Goal: Information Seeking & Learning: Learn about a topic

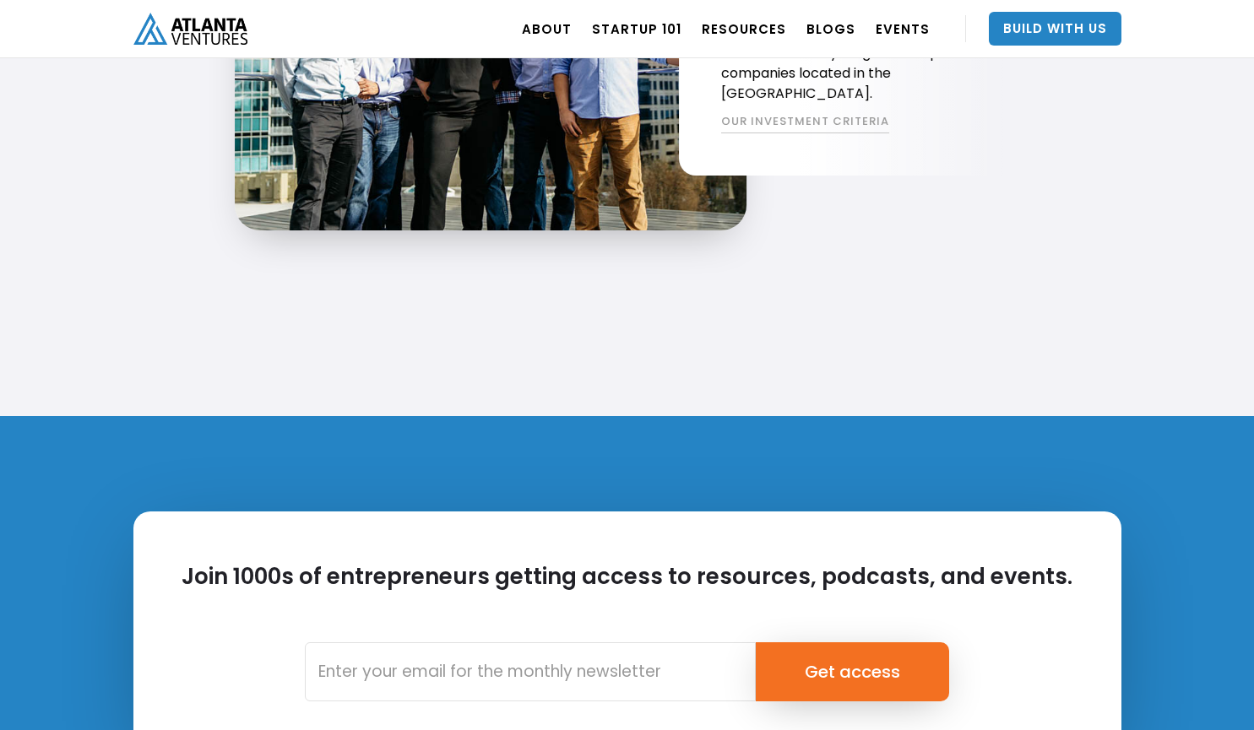
scroll to position [4008, 0]
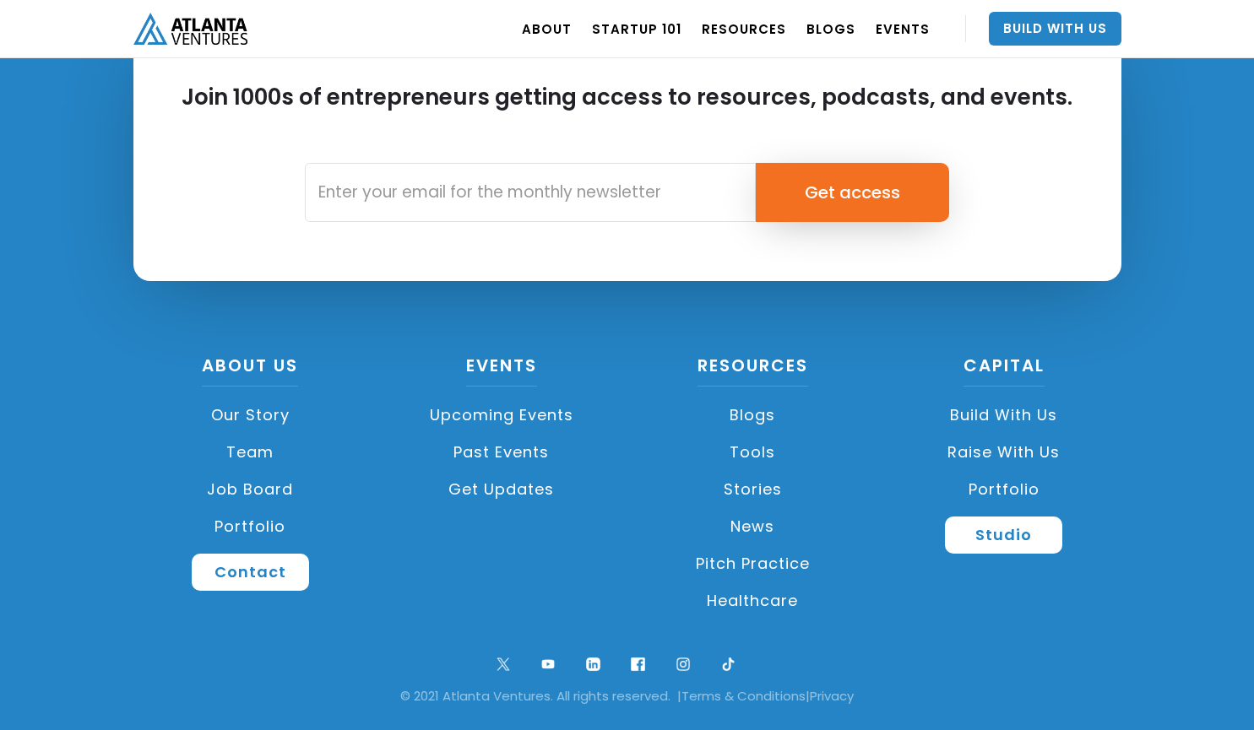
click at [264, 453] on link "Team" at bounding box center [250, 452] width 235 height 37
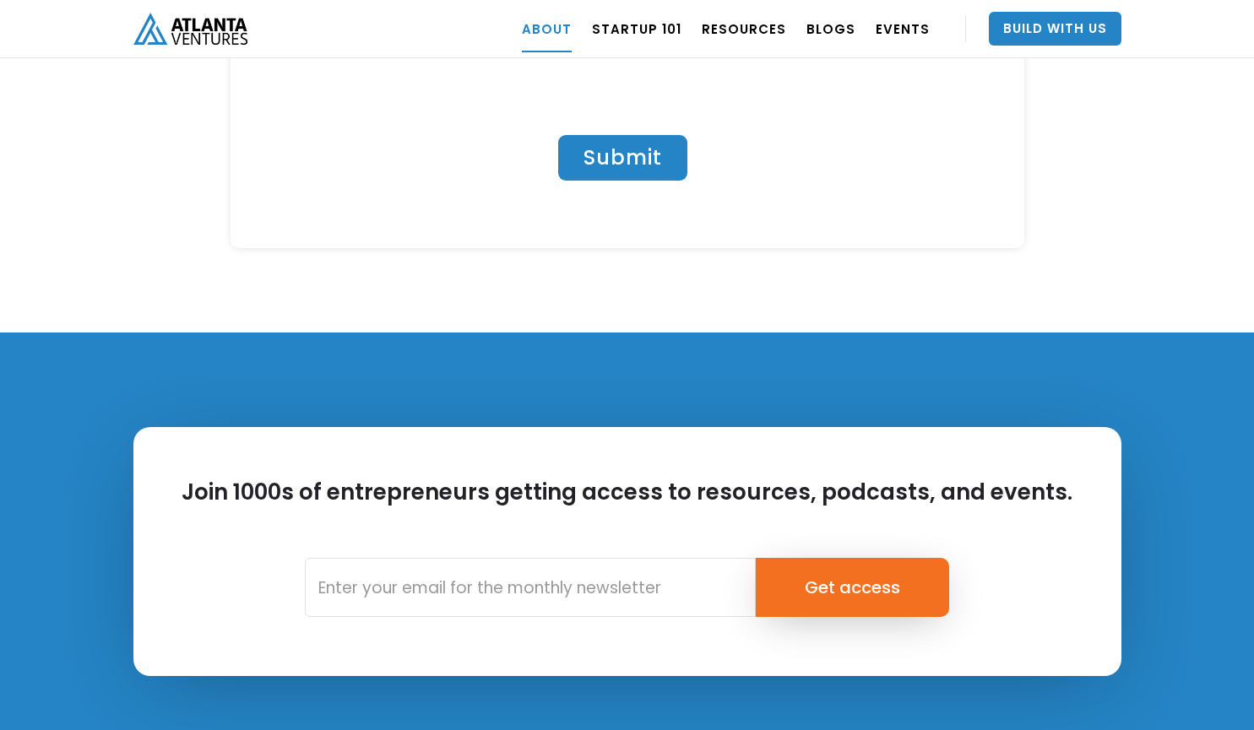
scroll to position [7497, 0]
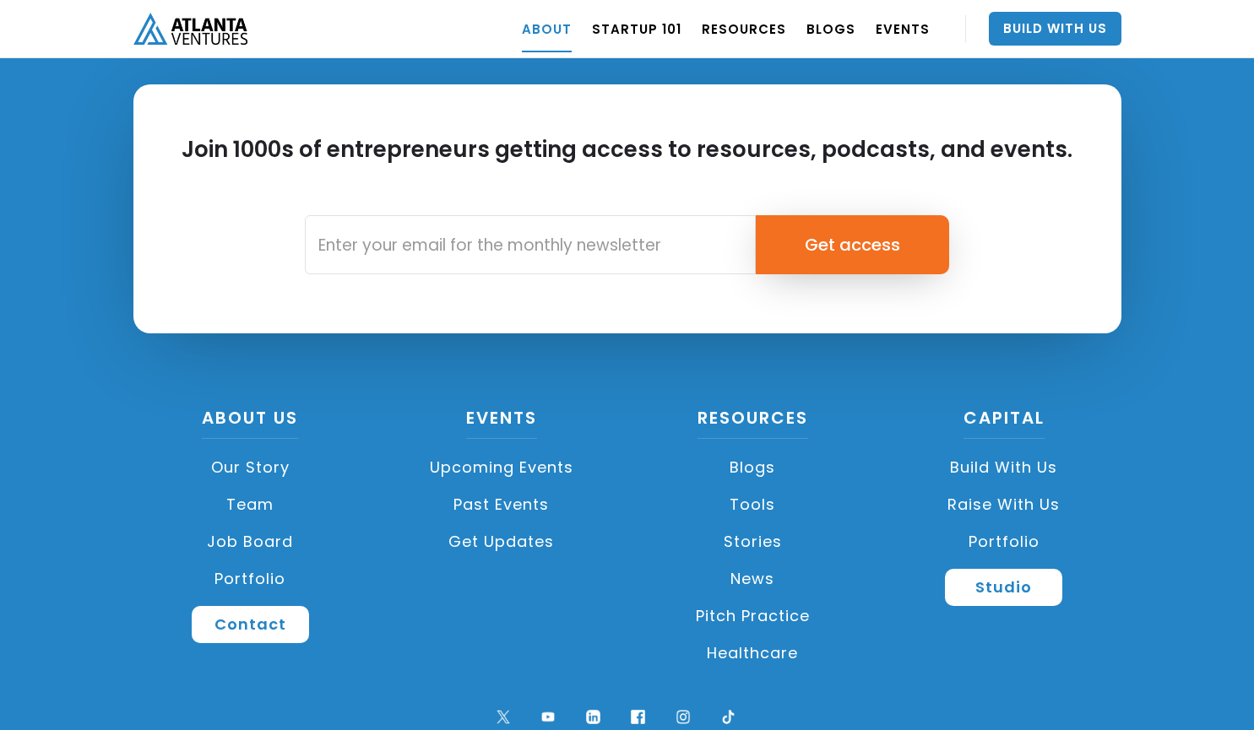
click at [987, 486] on link "Raise with Us" at bounding box center [1003, 504] width 235 height 37
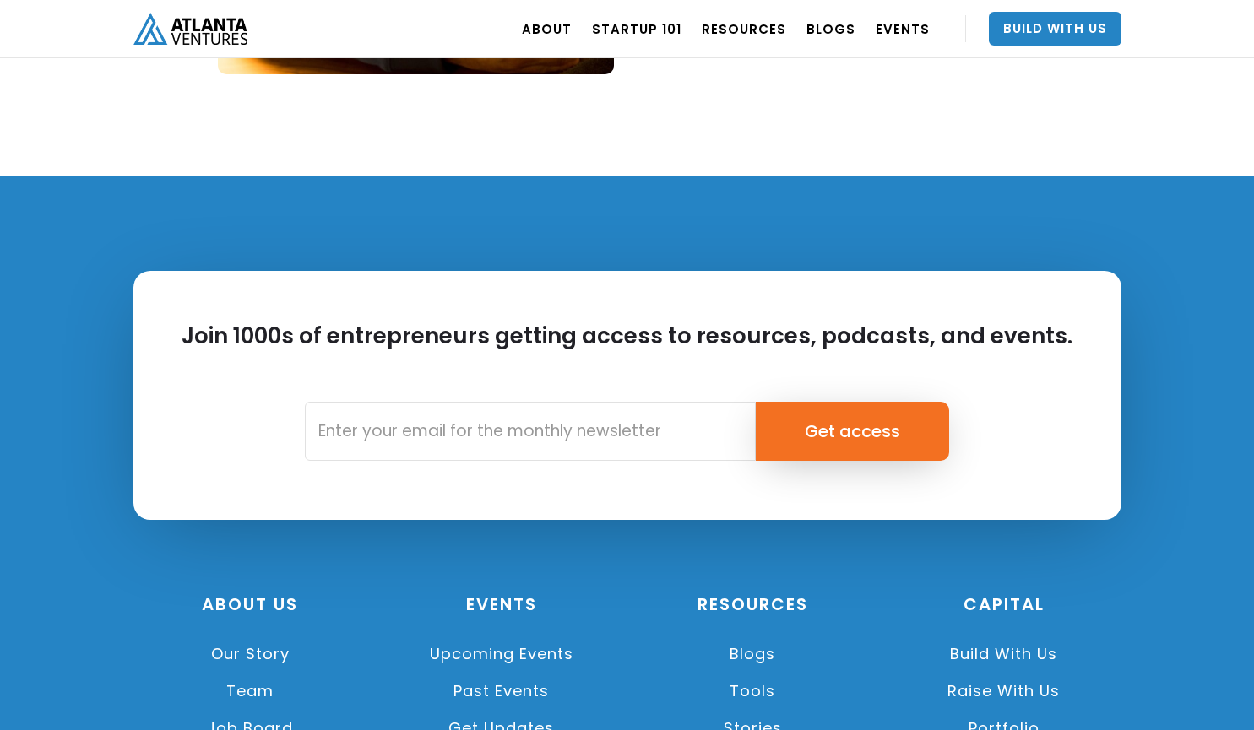
scroll to position [2438, 0]
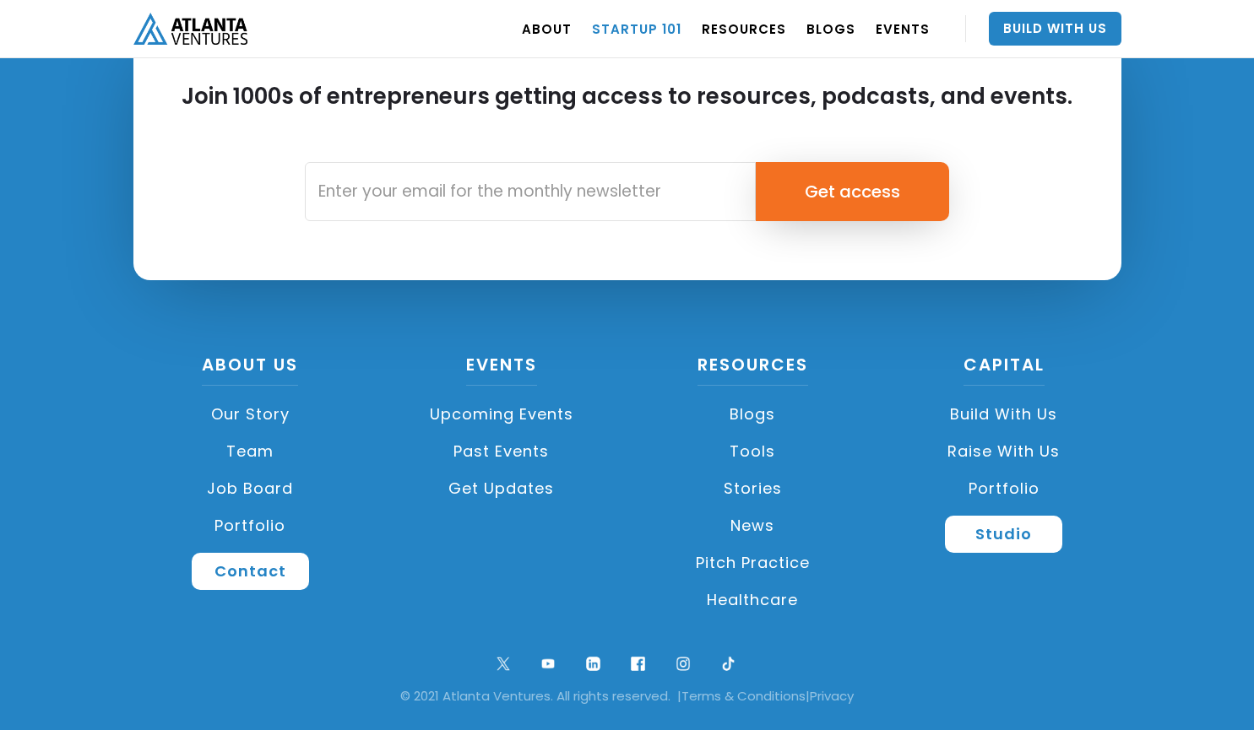
click at [665, 33] on link "Startup 101" at bounding box center [636, 28] width 89 height 47
